Goal: Information Seeking & Learning: Understand process/instructions

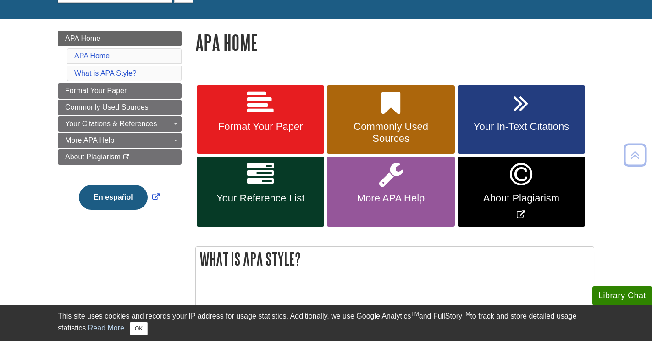
scroll to position [108, 0]
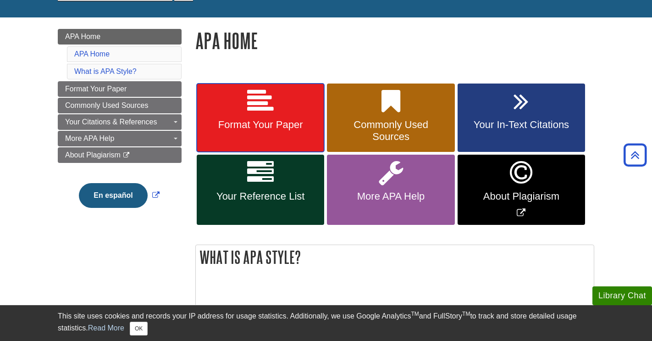
click at [244, 122] on span "Format Your Paper" at bounding box center [261, 125] width 114 height 12
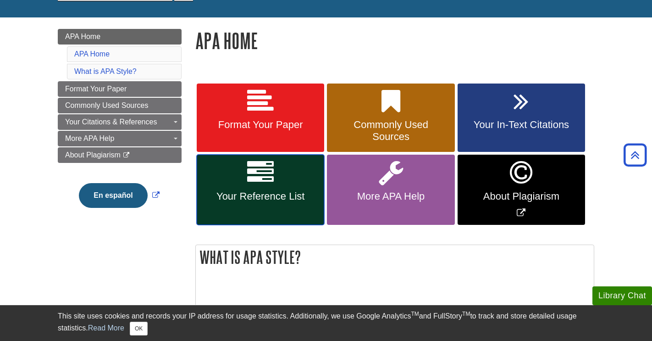
click at [270, 209] on link "Your Reference List" at bounding box center [260, 190] width 127 height 70
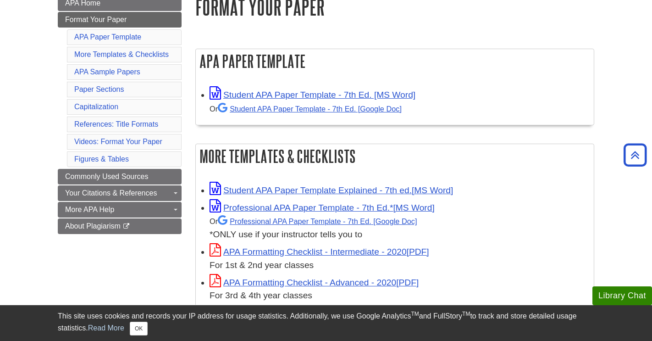
scroll to position [143, 0]
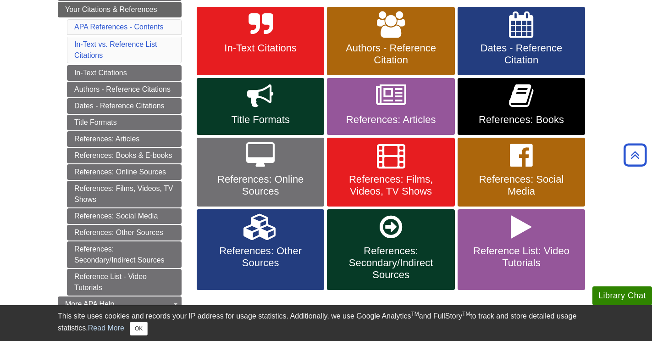
scroll to position [184, 0]
